Goal: Information Seeking & Learning: Find specific page/section

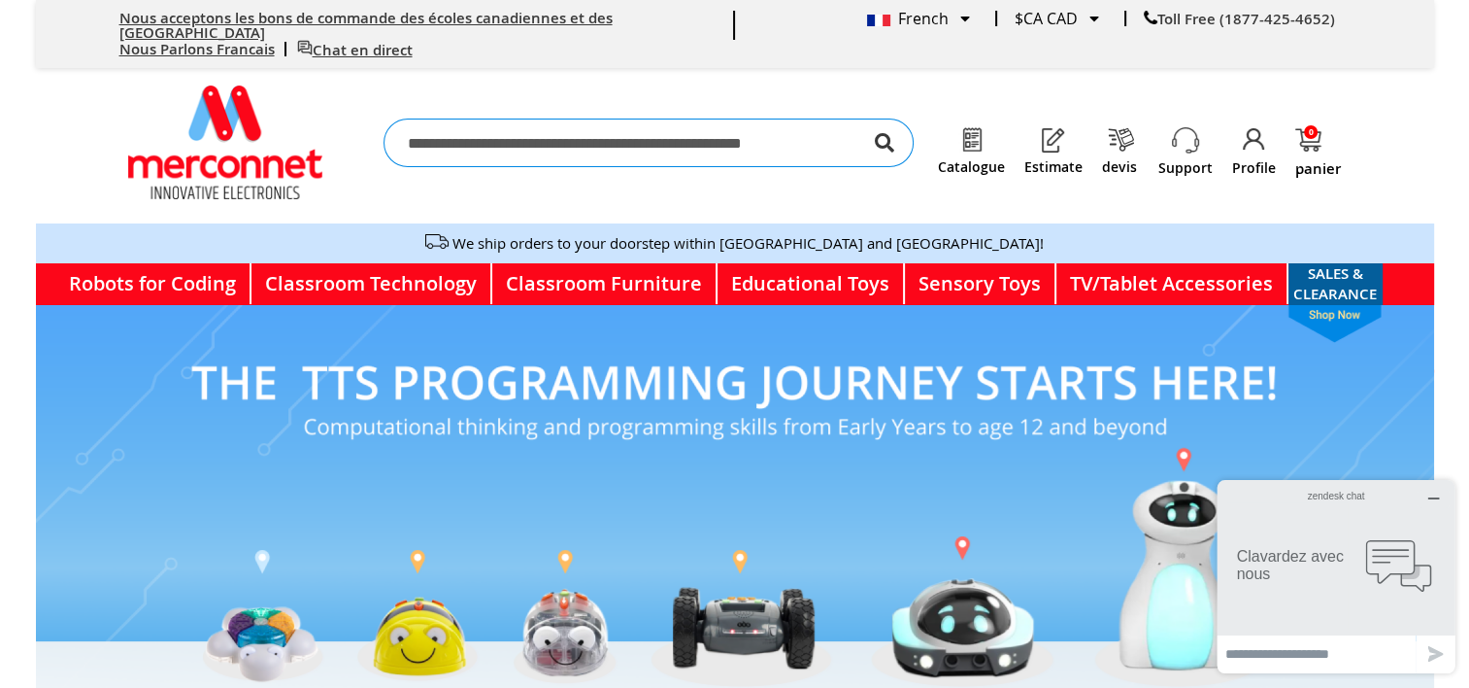
click at [1439, 504] on icon "button" at bounding box center [1435, 498] width 16 height 16
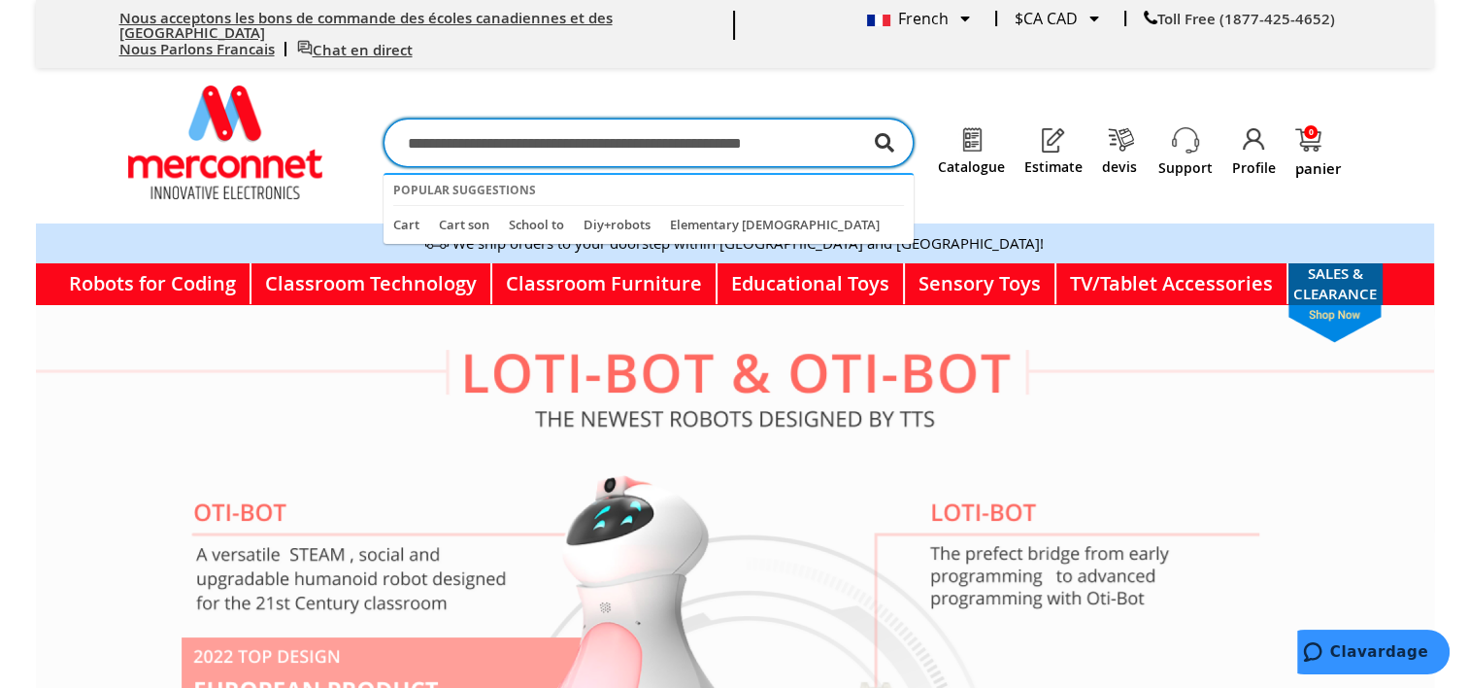
click at [624, 139] on input "Chercher" at bounding box center [649, 142] width 530 height 49
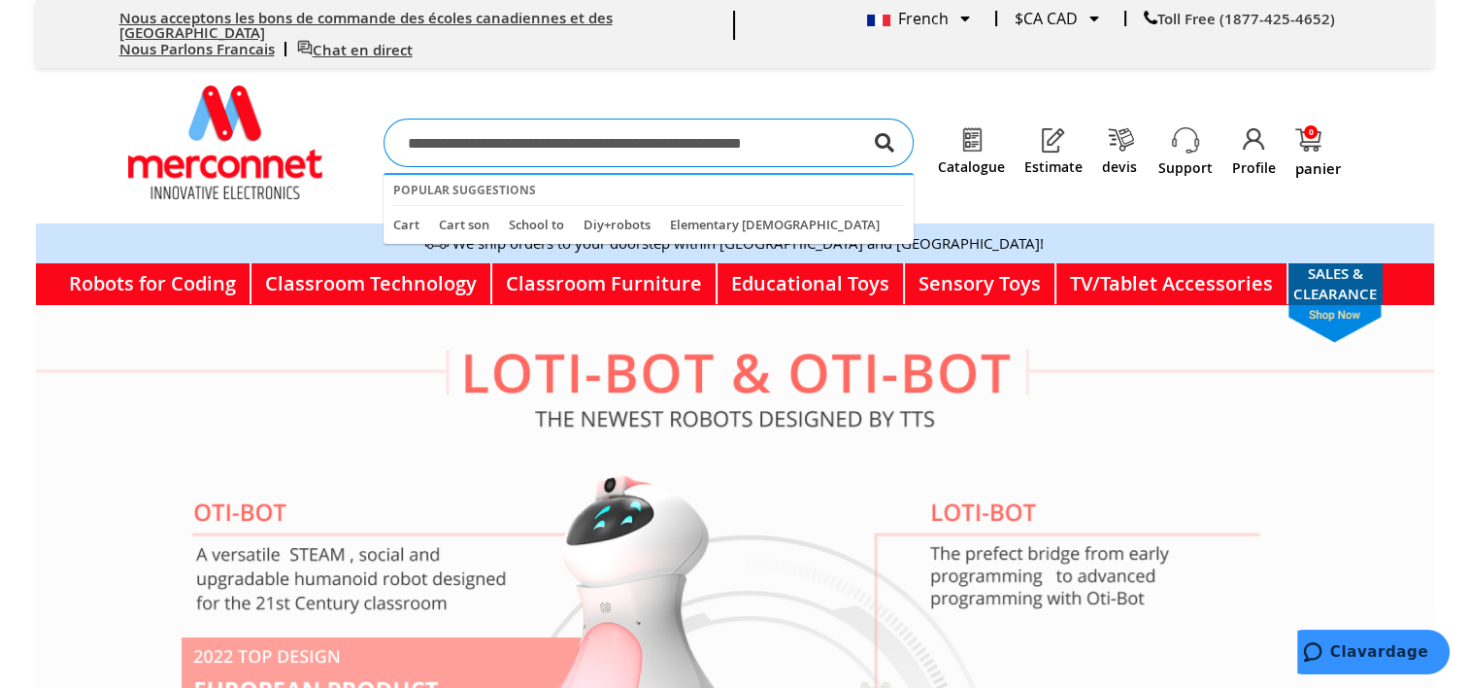
click at [280, 11] on link "Nous acceptons les bons de commande des écoles canadiennes et des [GEOGRAPHIC_D…" at bounding box center [365, 25] width 493 height 35
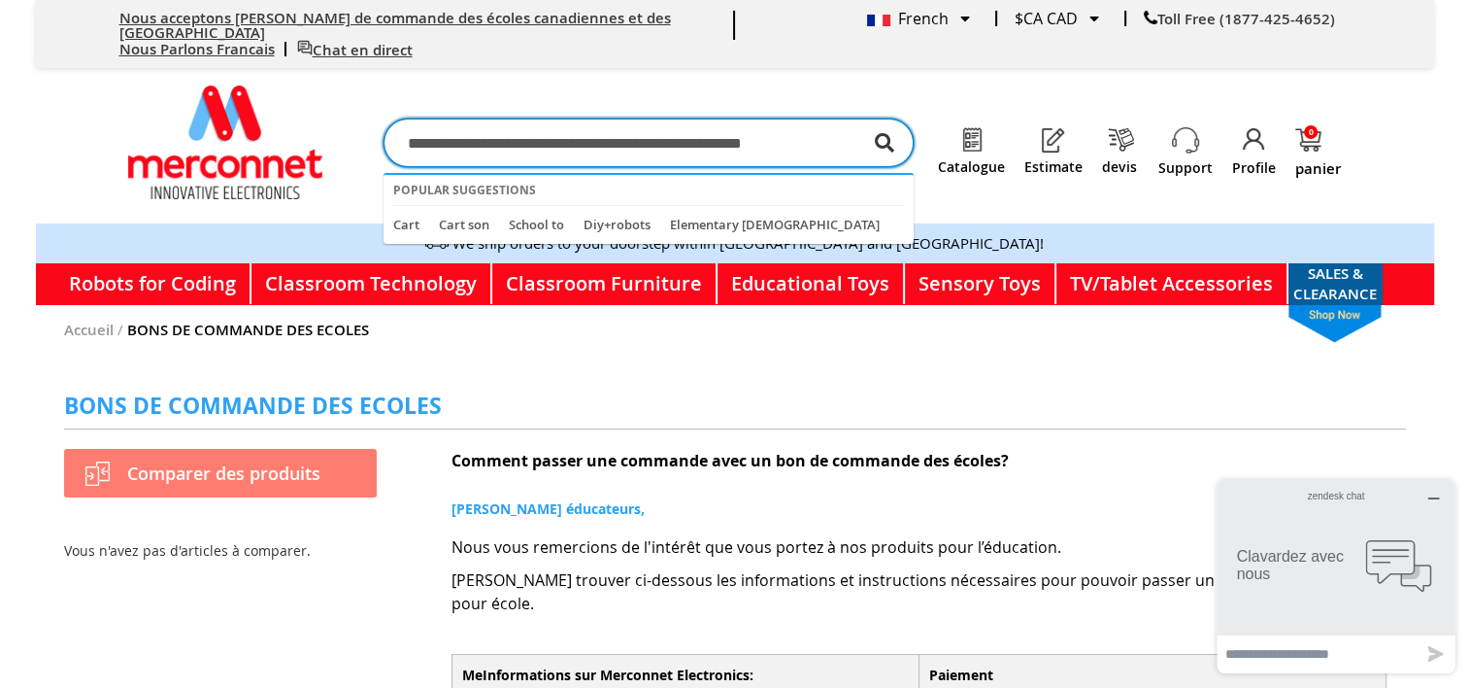
click at [629, 122] on input "Chercher" at bounding box center [649, 142] width 530 height 49
type input "*********"
click at [875, 118] on button "Chercher" at bounding box center [884, 142] width 19 height 49
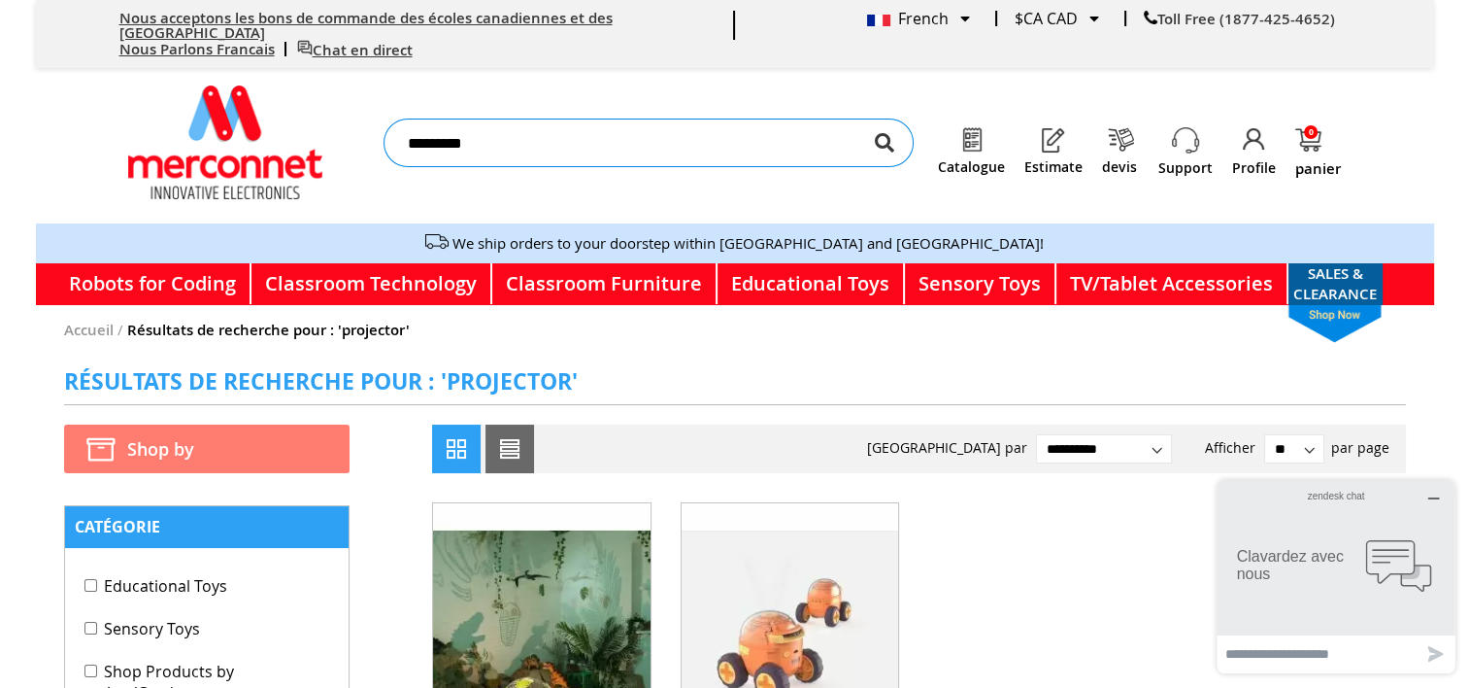
click at [181, 130] on img "store logo" at bounding box center [225, 142] width 194 height 114
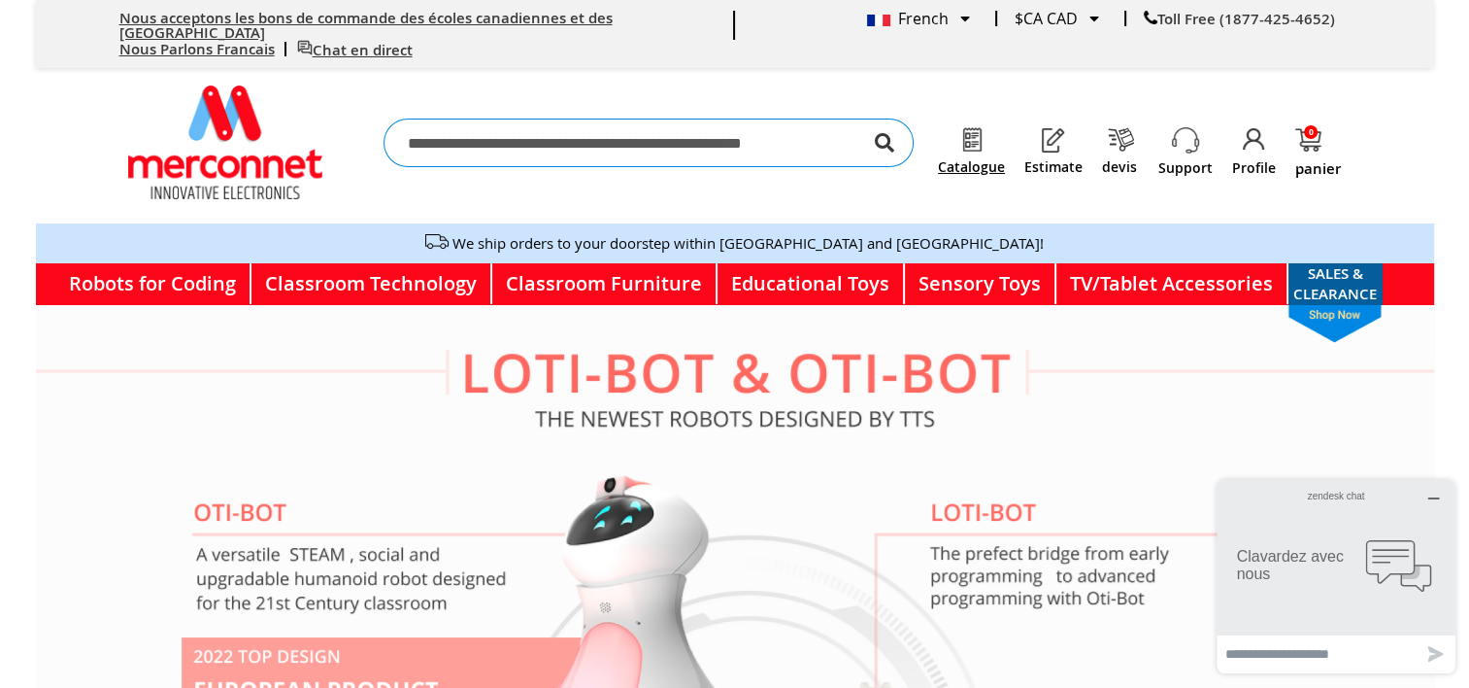
click at [1000, 159] on link "Catalogue" at bounding box center [971, 167] width 67 height 16
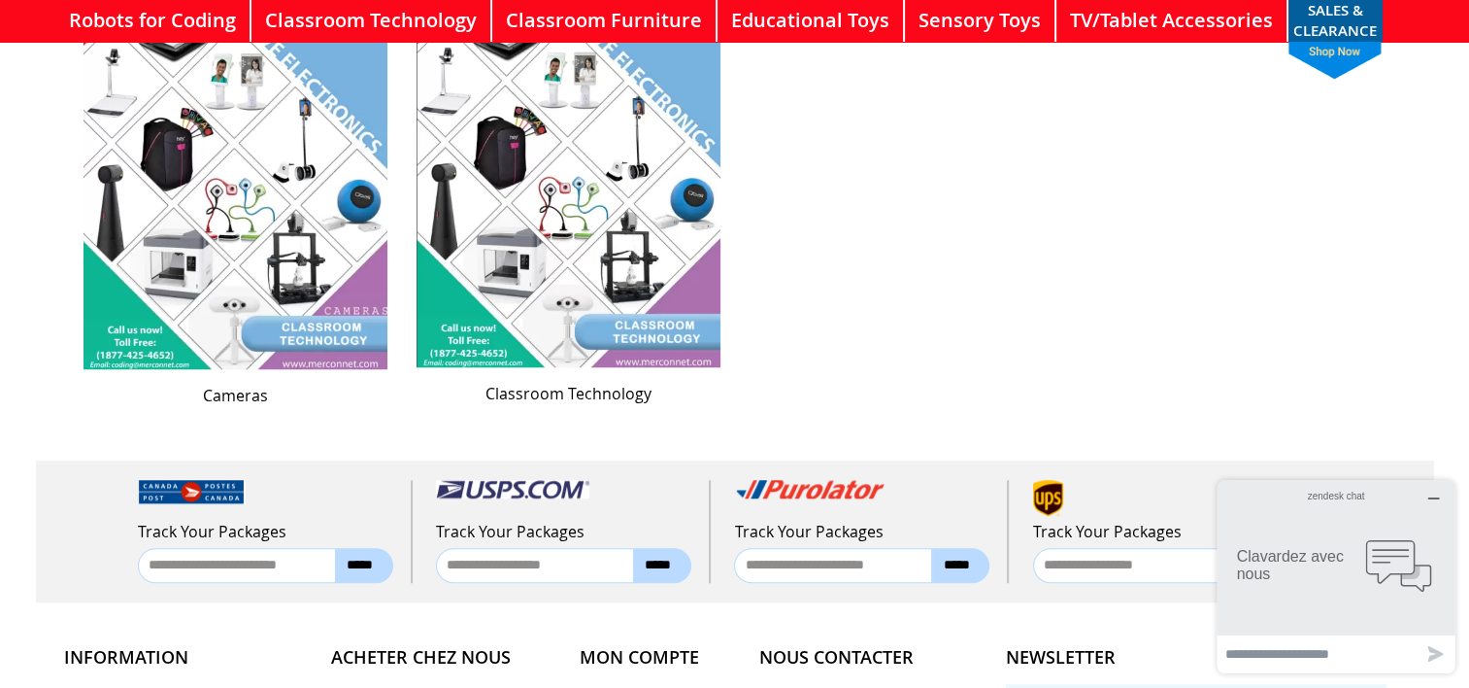
scroll to position [1457, 0]
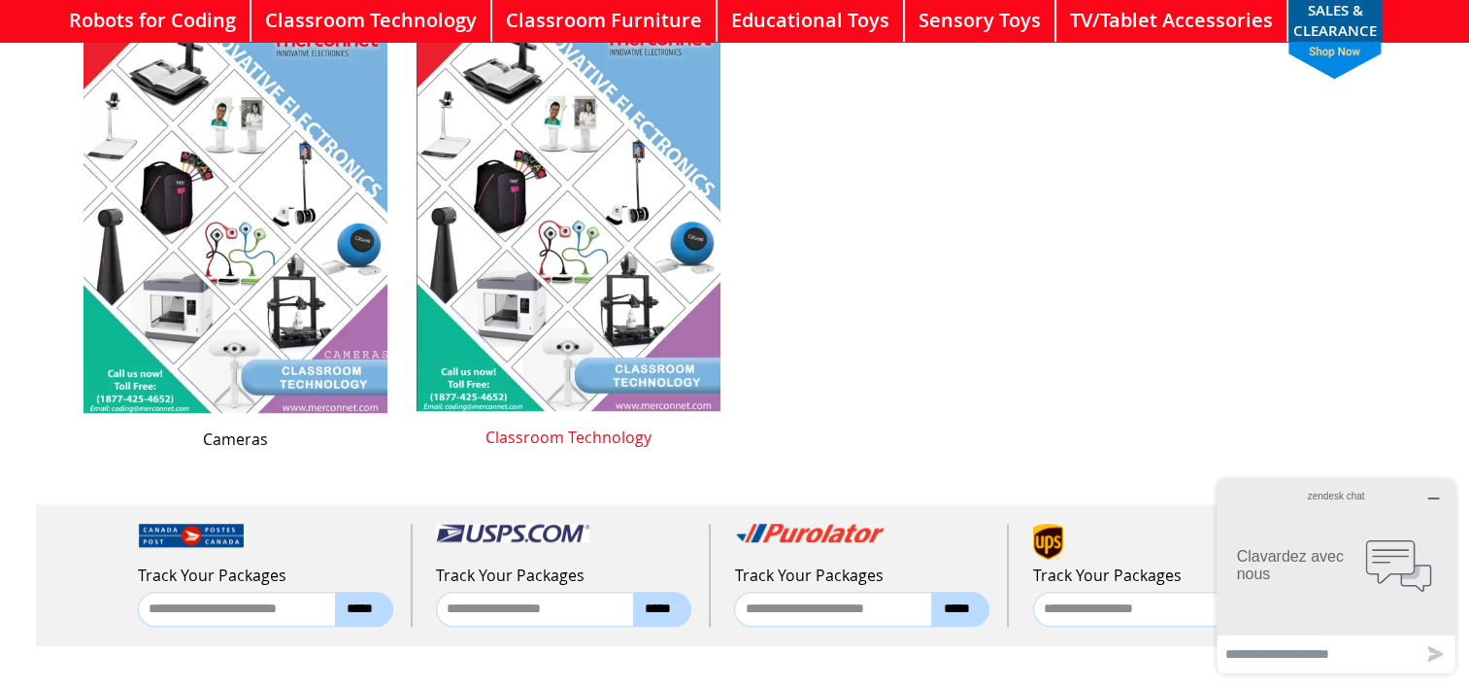
click at [580, 227] on img at bounding box center [569, 196] width 304 height 429
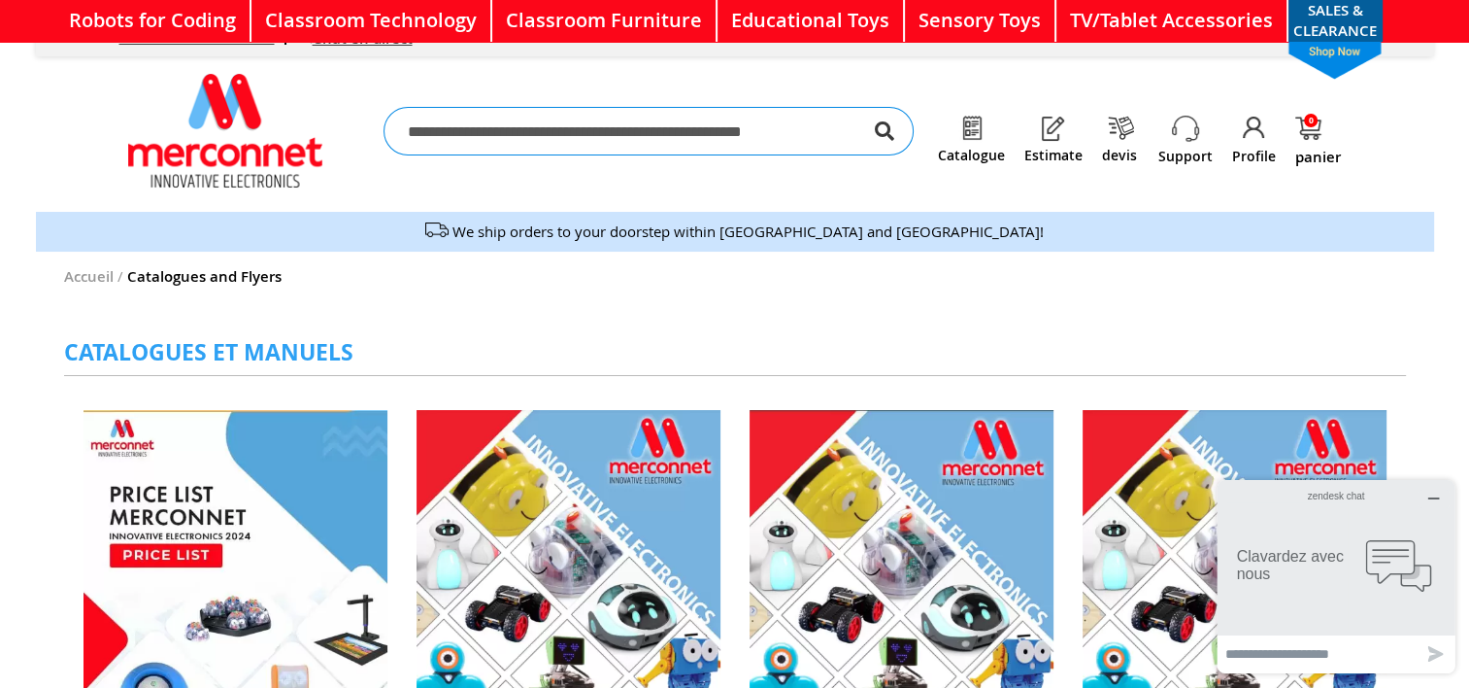
scroll to position [0, 0]
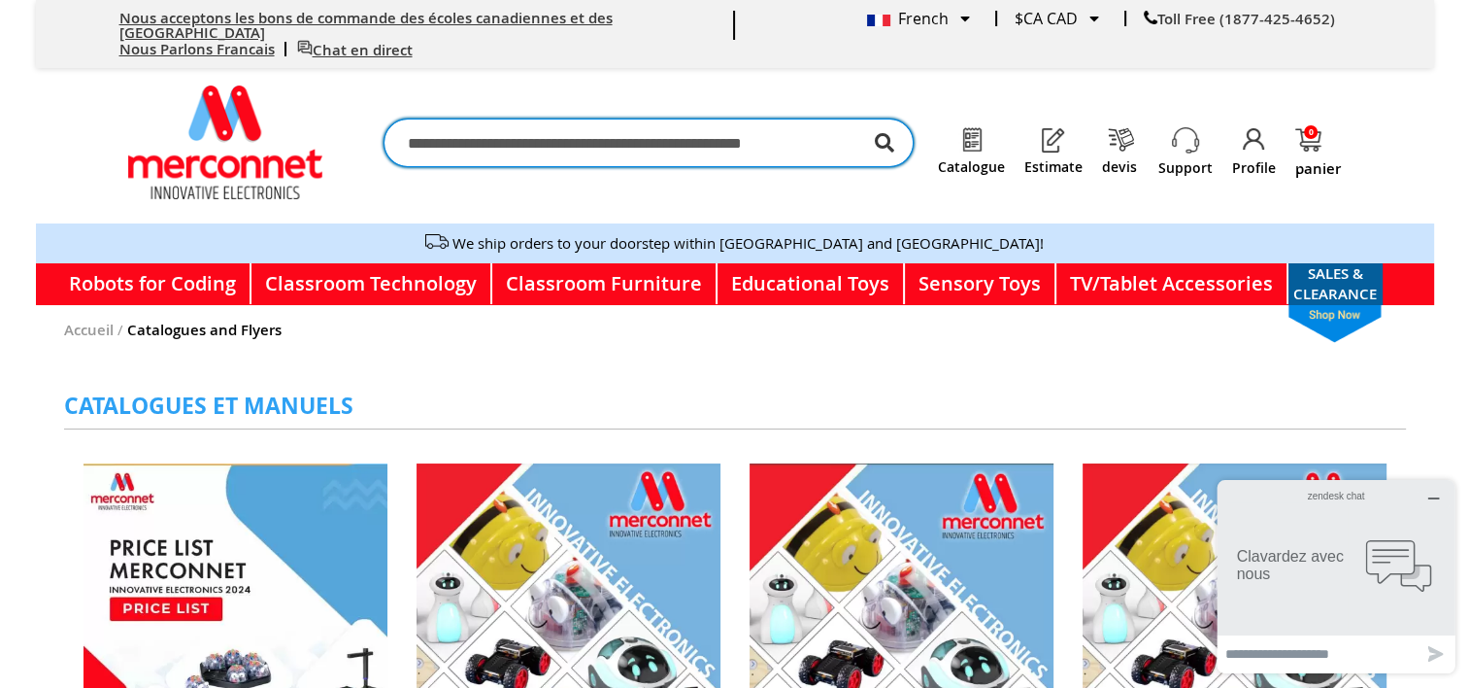
click at [587, 125] on input "Chercher" at bounding box center [649, 142] width 530 height 49
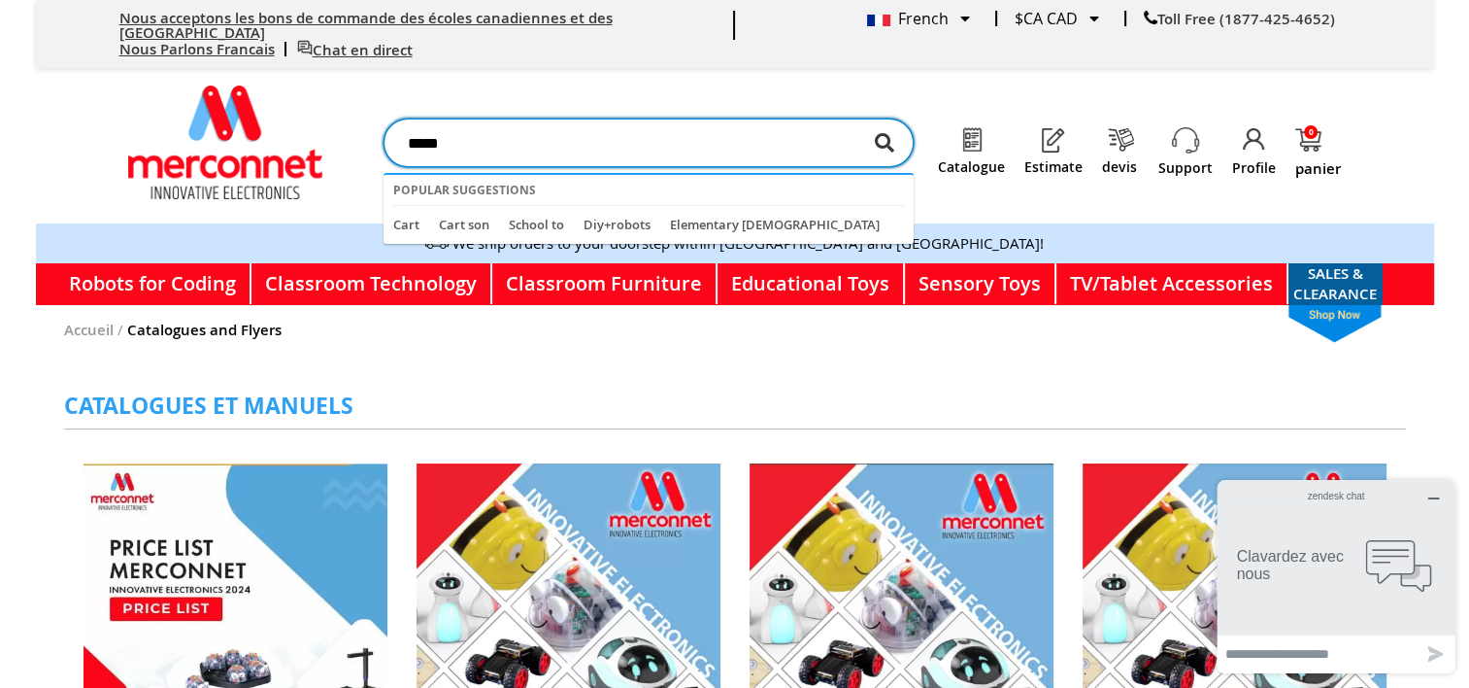
click at [875, 118] on button "Chercher" at bounding box center [884, 142] width 19 height 49
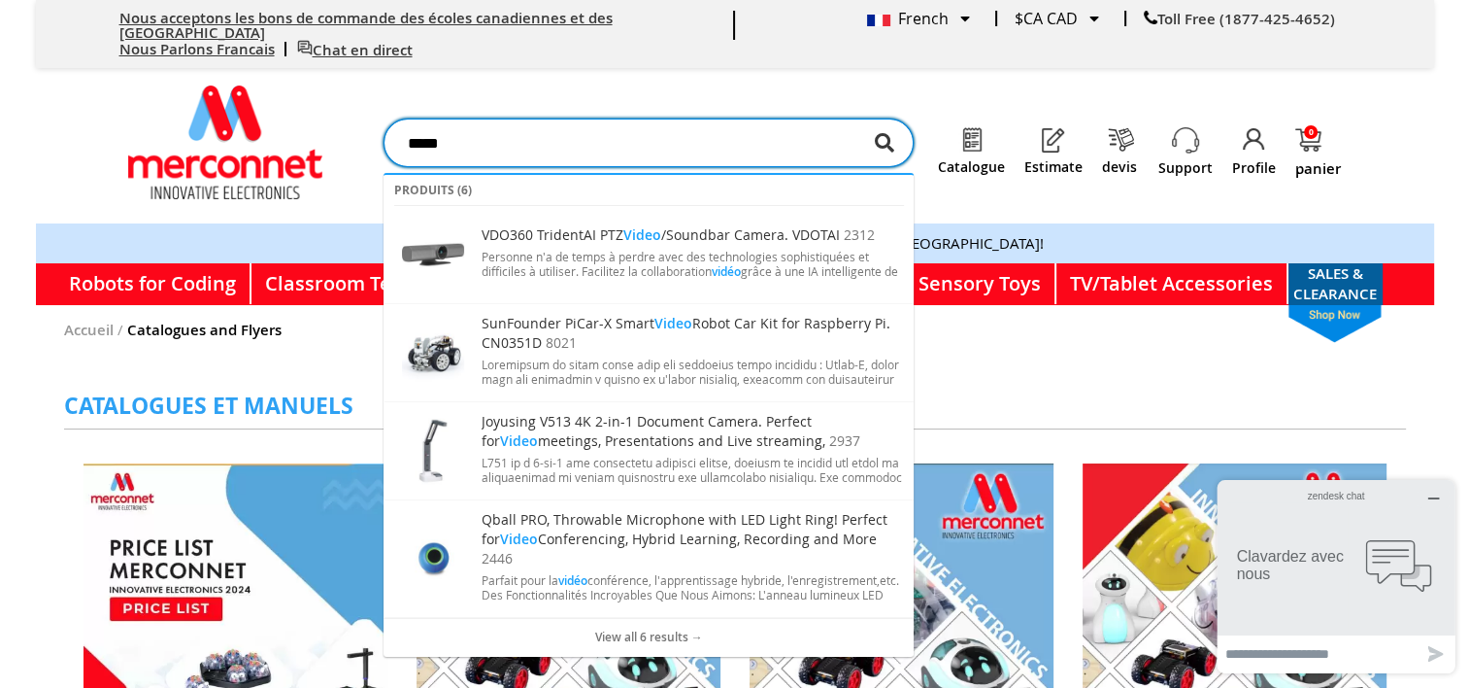
type input "*****"
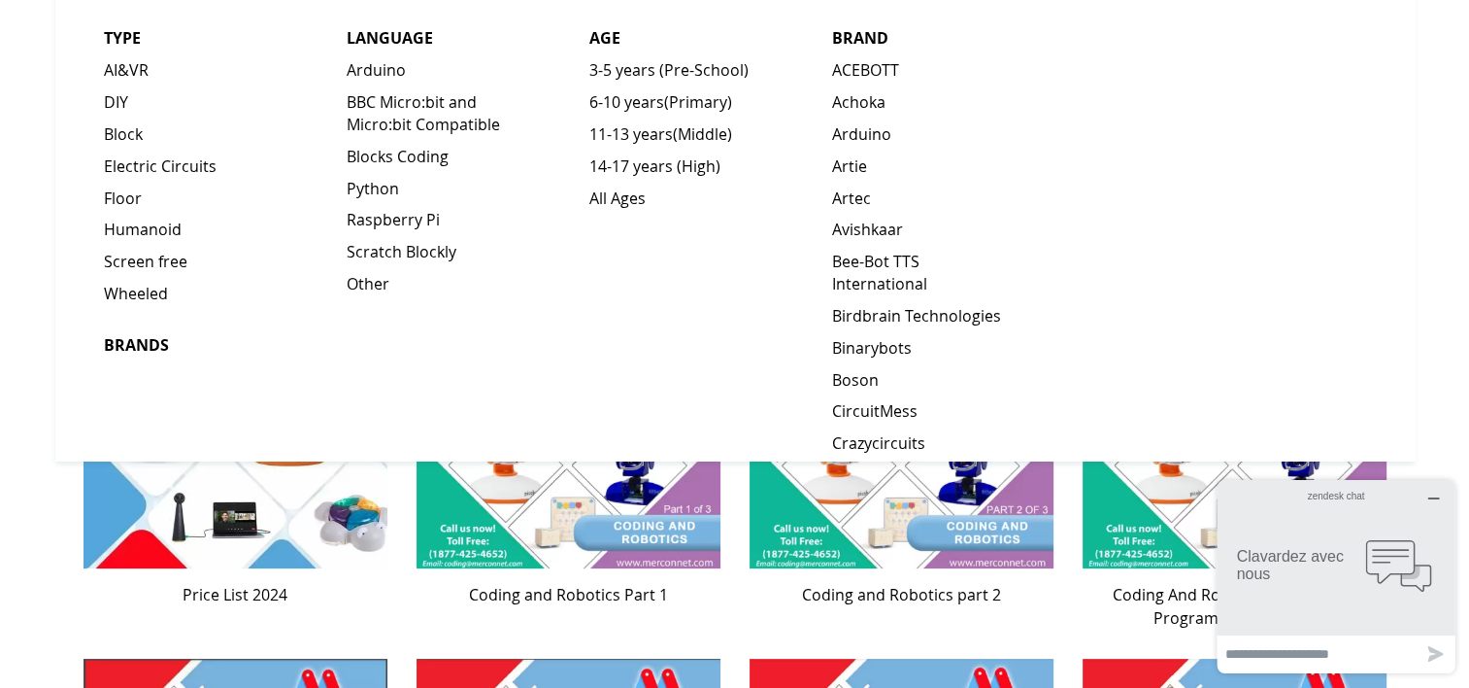
scroll to position [680, 0]
